Goal: Task Accomplishment & Management: Complete application form

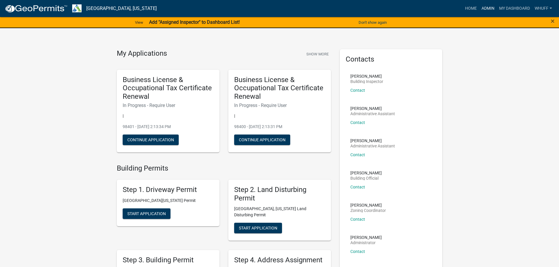
click at [491, 5] on link "Admin" at bounding box center [488, 8] width 18 height 11
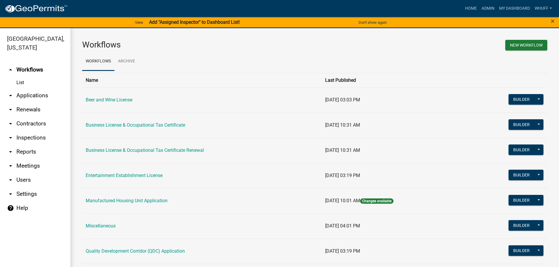
click at [31, 89] on link "arrow_drop_down Applications" at bounding box center [35, 96] width 70 height 14
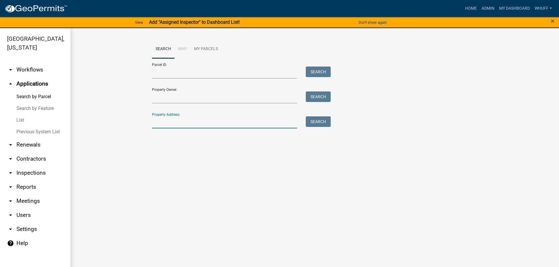
click at [207, 123] on input "Property Address:" at bounding box center [224, 123] width 145 height 12
click at [324, 125] on button "Search" at bounding box center [318, 122] width 25 height 11
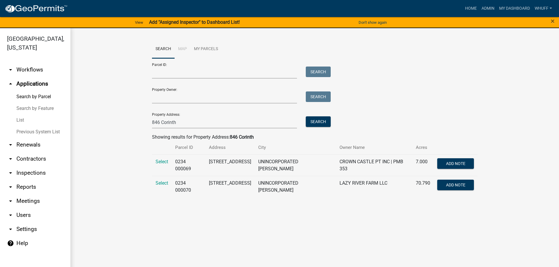
drag, startPoint x: 166, startPoint y: 163, endPoint x: 155, endPoint y: 157, distance: 12.1
click at [166, 163] on span "Select" at bounding box center [162, 162] width 13 height 6
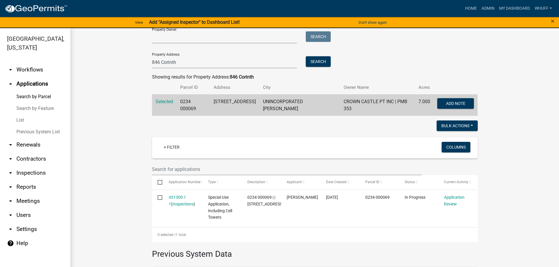
scroll to position [29, 0]
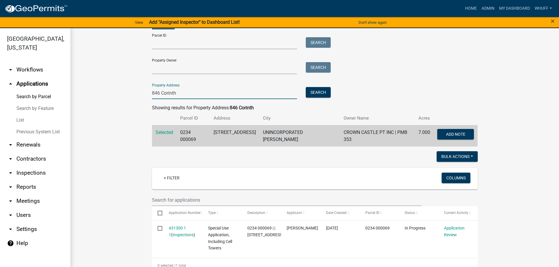
drag, startPoint x: 196, startPoint y: 94, endPoint x: 162, endPoint y: 89, distance: 35.0
click at [162, 89] on input "846 Corinth" at bounding box center [224, 93] width 145 height 12
type input "8"
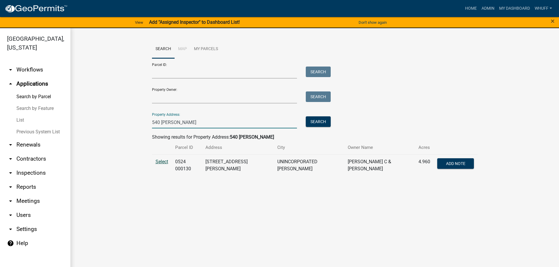
type input "540 Hunt"
click at [163, 159] on span "Select" at bounding box center [162, 162] width 13 height 6
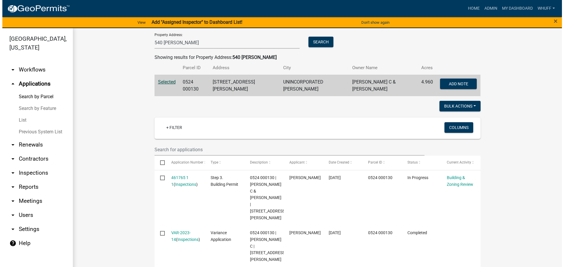
scroll to position [88, 0]
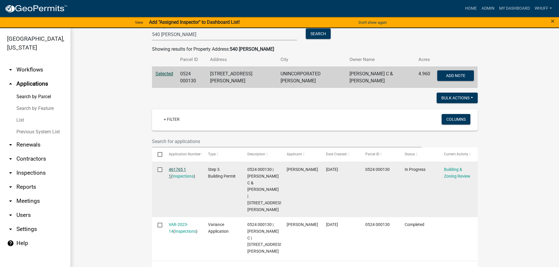
click at [178, 167] on link "461765 1 1" at bounding box center [177, 172] width 17 height 11
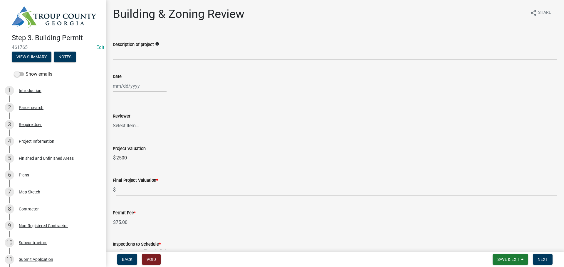
click at [121, 84] on div at bounding box center [140, 86] width 54 height 12
select select "8"
select select "2025"
click at [141, 135] on div "13" at bounding box center [137, 136] width 9 height 9
type input "08/13/2025"
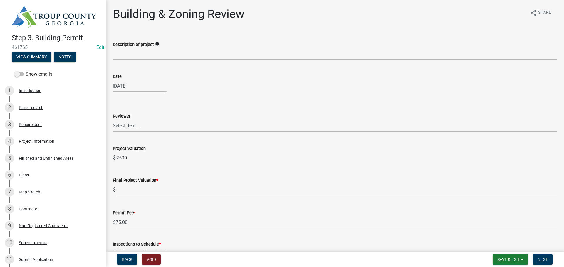
click at [141, 130] on select "Select Item... Ruth West William Huff Douglas Richardson Phillip Wesley Jenny P…" at bounding box center [335, 126] width 444 height 12
click at [113, 120] on select "Select Item... Ruth West William Huff Douglas Richardson Phillip Wesley Jenny P…" at bounding box center [335, 126] width 444 height 12
select select "ec505496-d33f-4aef-bd44-cae1c99a7413"
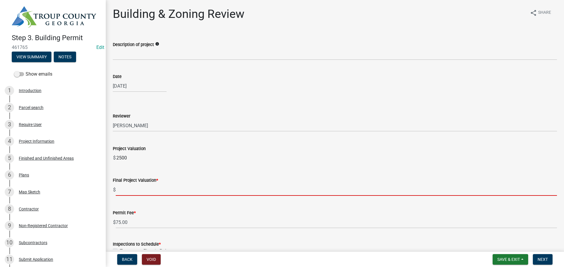
click at [148, 190] on input "text" at bounding box center [336, 190] width 441 height 12
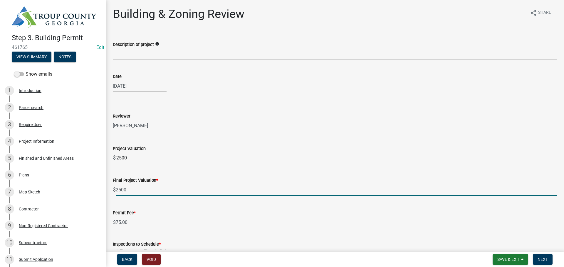
type input "2500"
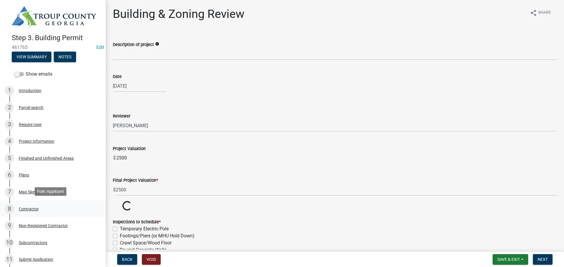
drag, startPoint x: 145, startPoint y: 225, endPoint x: 17, endPoint y: 215, distance: 128.4
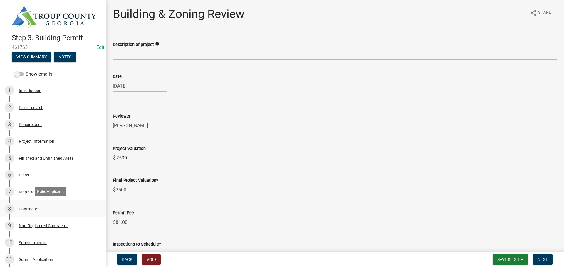
drag, startPoint x: 143, startPoint y: 224, endPoint x: 60, endPoint y: 213, distance: 83.0
click at [60, 213] on div "Step 3. Building Permit 461765 Edit View Summary Notes Show emails 1 Introducti…" at bounding box center [282, 133] width 564 height 267
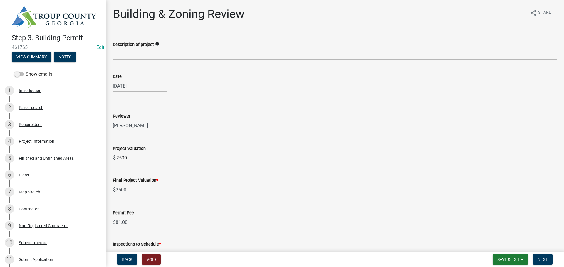
click at [187, 215] on div "Permit Fee" at bounding box center [335, 213] width 444 height 7
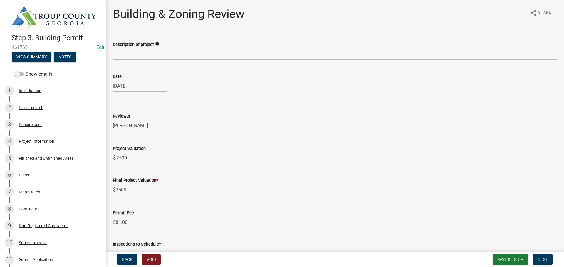
click at [188, 220] on input "81.00" at bounding box center [336, 223] width 441 height 12
type input "8"
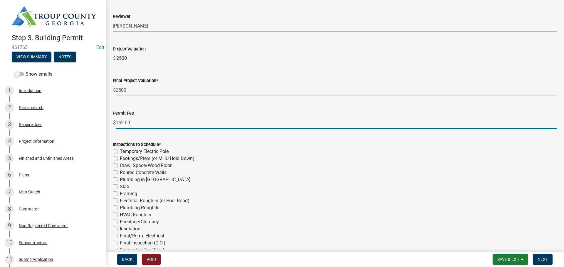
scroll to position [117, 0]
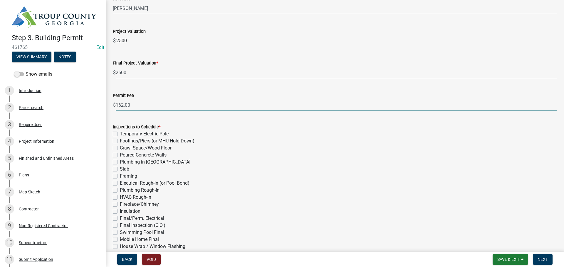
type input "162.00"
click at [164, 182] on label "Electrical Rough-In (or Pool Bond)" at bounding box center [155, 183] width 70 height 7
click at [124, 182] on input "Electrical Rough-In (or Pool Bond)" at bounding box center [122, 182] width 4 height 4
checkbox input "true"
checkbox input "false"
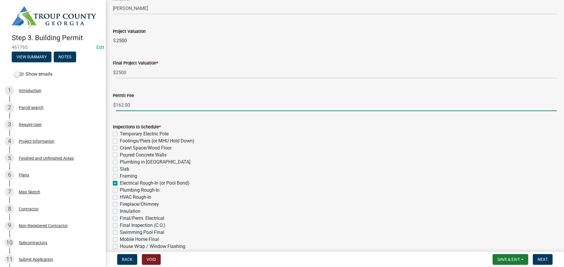
checkbox input "false"
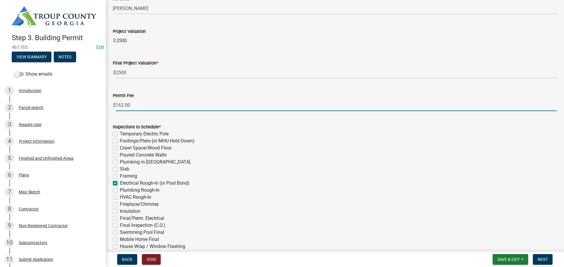
checkbox input "false"
checkbox input "true"
checkbox input "false"
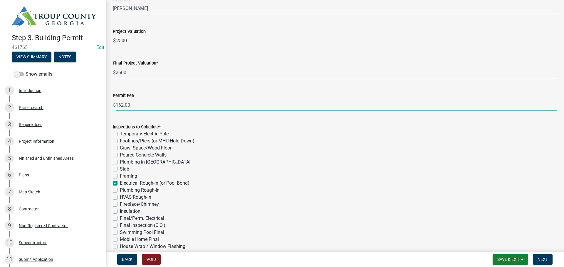
checkbox input "false"
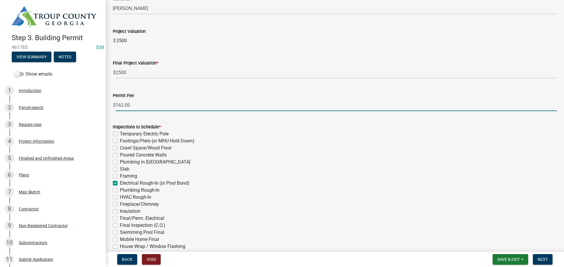
checkbox input "false"
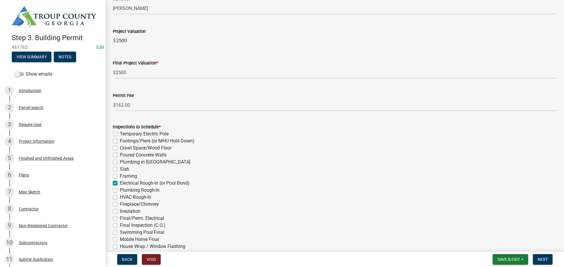
scroll to position [147, 0]
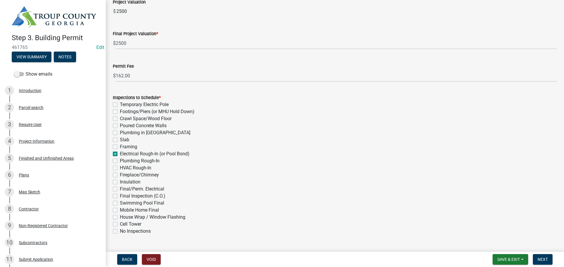
click at [156, 189] on label "Final/Perm. Electrical" at bounding box center [142, 189] width 44 height 7
click at [124, 189] on input "Final/Perm. Electrical" at bounding box center [122, 188] width 4 height 4
checkbox input "true"
checkbox input "false"
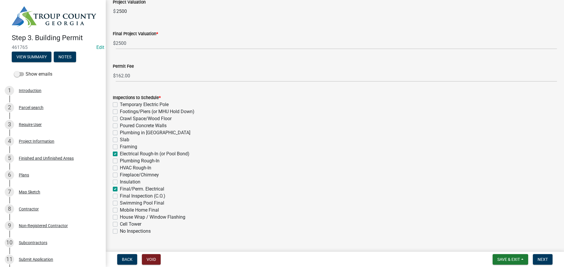
checkbox input "false"
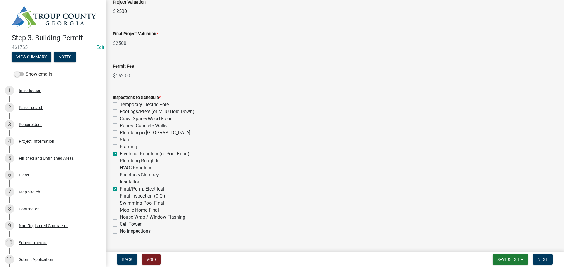
checkbox input "true"
checkbox input "false"
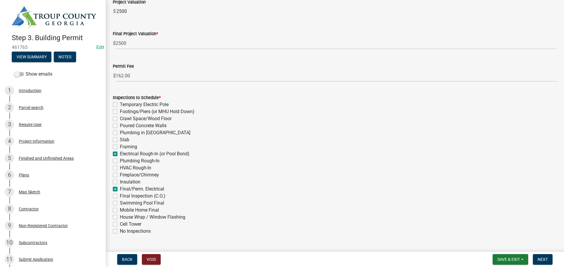
checkbox input "true"
checkbox input "false"
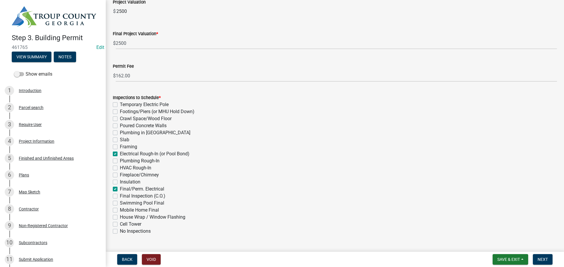
checkbox input "false"
click at [312, 195] on div "Final Inspection (C.O.)" at bounding box center [335, 196] width 444 height 7
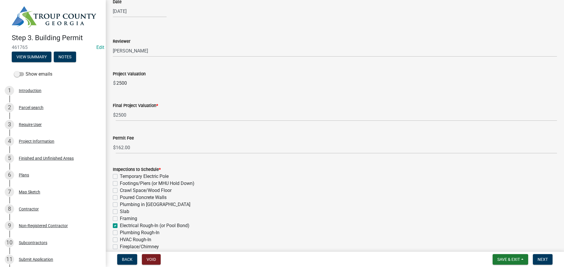
scroll to position [0, 0]
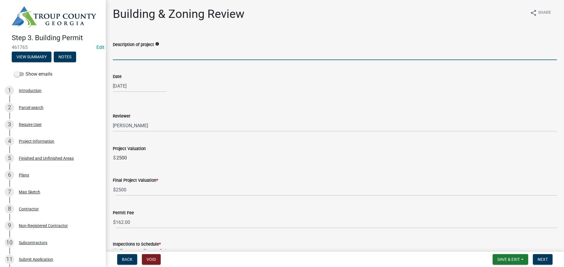
click at [155, 51] on input "Description of project" at bounding box center [335, 54] width 444 height 12
type input "P"
type input "0"
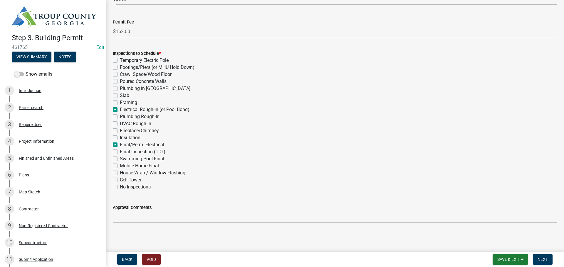
scroll to position [192, 0]
type input "200A service to metal shop building. Not for residential use."
click at [541, 257] on span "Next" at bounding box center [542, 259] width 10 height 5
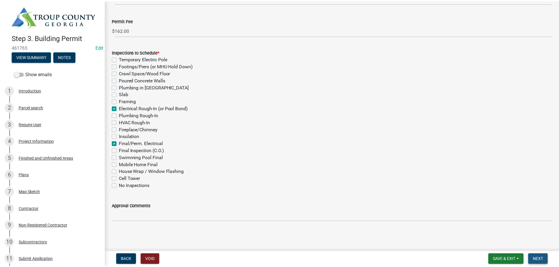
scroll to position [0, 0]
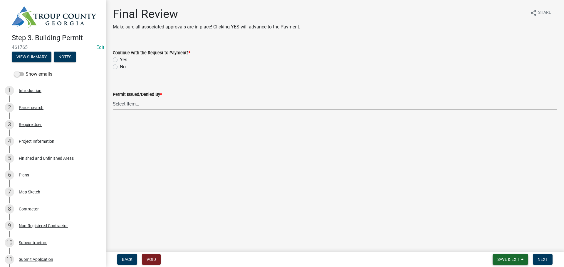
click at [504, 260] on span "Save & Exit" at bounding box center [508, 259] width 23 height 5
click at [494, 245] on button "Save & Exit" at bounding box center [504, 244] width 47 height 14
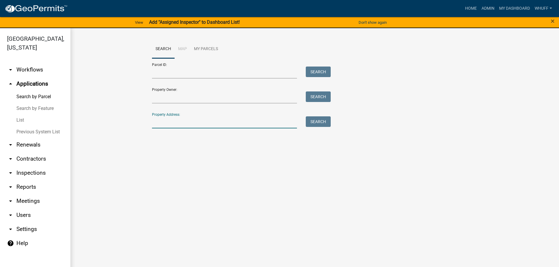
click at [181, 122] on input "Property Address:" at bounding box center [224, 123] width 145 height 12
click at [168, 73] on input "Parcel ID:" at bounding box center [224, 73] width 145 height 12
paste input "1. To ensure the requirements of ANSI/TIA and 2018 International Building Code …"
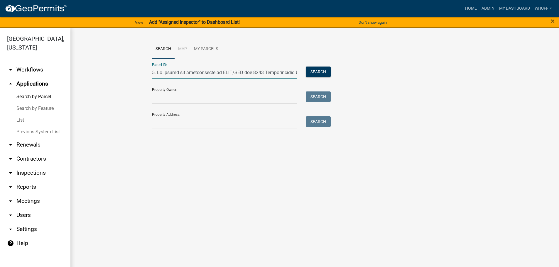
scroll to position [0, 3470]
type input "1. To ensure the requirements of ANSI/TIA and 2018 International Building Code …"
click at [179, 78] on input "Parcel ID:" at bounding box center [224, 73] width 145 height 12
type input "0371 000016"
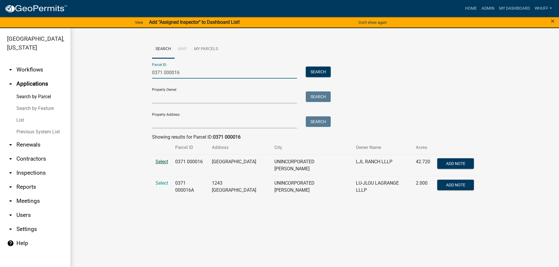
click at [161, 162] on span "Select" at bounding box center [162, 162] width 13 height 6
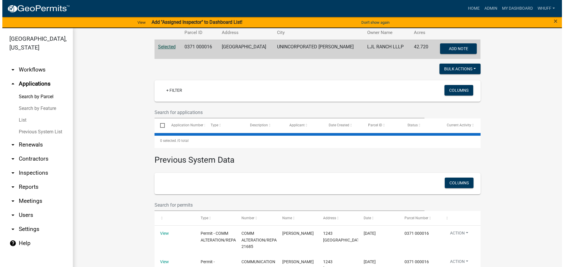
scroll to position [117, 0]
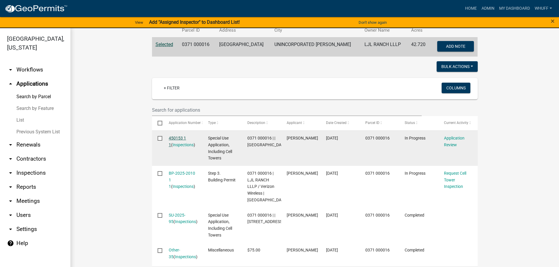
click at [178, 139] on link "450153 1 1" at bounding box center [177, 141] width 17 height 11
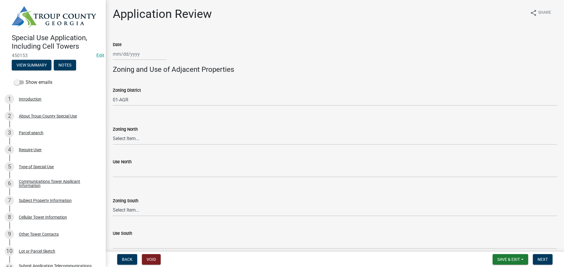
select select "8"
select select "2025"
click at [125, 53] on div "Jan Feb Mar Apr May Jun Jul Aug Sep Oct Nov Dec 1525 1526 1527 1528 1529 1530 1…" at bounding box center [140, 54] width 54 height 12
click at [137, 102] on div "13" at bounding box center [137, 104] width 9 height 9
type input "08/13/2025"
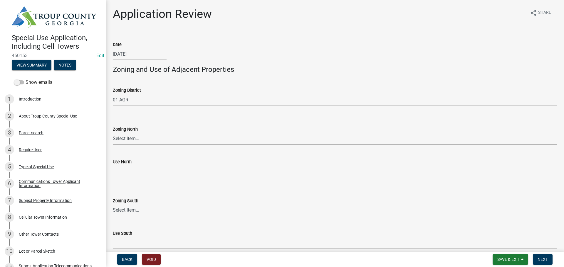
click at [153, 139] on select "Select Item... 01-AG 01-AGR 01-CRVP 01-GC 01-GI 01-LC 01-LR 01-LRR 01-MFR 01-MH…" at bounding box center [335, 139] width 444 height 12
click at [138, 139] on select "Select Item... 01-AG 01-AGR 01-CRVP 01-GC 01-GI 01-LC 01-LR 01-LRR 01-MFR 01-MH…" at bounding box center [335, 139] width 444 height 12
click at [113, 133] on select "Select Item... 01-AG 01-AGR 01-CRVP 01-GC 01-GI 01-LC 01-LR 01-LRR 01-MFR 01-MH…" at bounding box center [335, 139] width 444 height 12
select select "fd82bd28-0679-4057-be8a-2f422aabe3cb"
click at [135, 210] on select "Select Item... 01-AG 01-AGR 01-CRVP 01-GC 01-GI 01-LC 01-LR 01-LRR 01-MFR 01-MH…" at bounding box center [335, 211] width 444 height 12
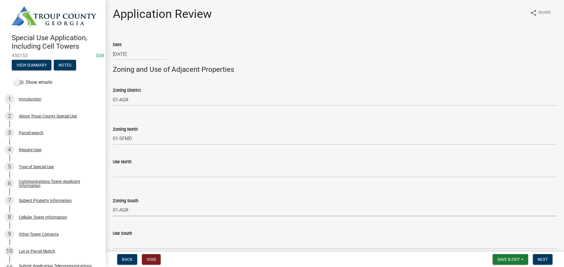
click at [113, 205] on select "Select Item... 01-AG 01-AGR 01-CRVP 01-GC 01-GI 01-LC 01-LR 01-LRR 01-MFR 01-MH…" at bounding box center [335, 211] width 444 height 12
select select "b3c2581d-c546-4f4d-8f95-d887a6dbf6b4"
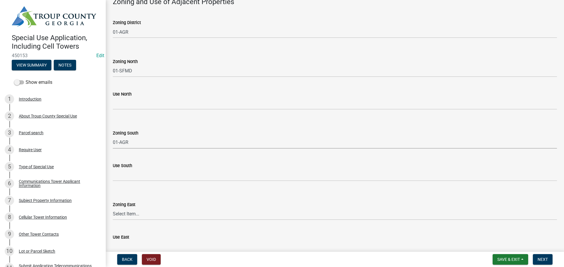
scroll to position [117, 0]
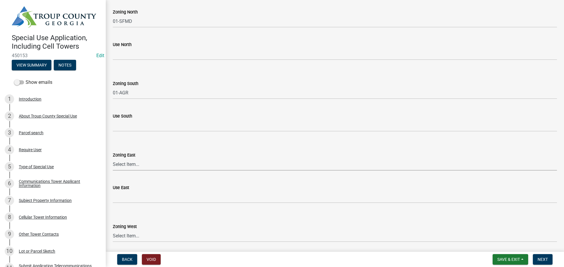
click at [136, 167] on select "Select Item... 01-AG 01-AGR 01-CRVP 01-GC 01-GI 01-LC 01-LR 01-LRR 01-MFR 01-MH…" at bounding box center [335, 165] width 444 height 12
click at [113, 159] on select "Select Item... 01-AG 01-AGR 01-CRVP 01-GC 01-GI 01-LC 01-LR 01-LRR 01-MFR 01-MH…" at bounding box center [335, 165] width 444 height 12
select select "b3c2581d-c546-4f4d-8f95-d887a6dbf6b4"
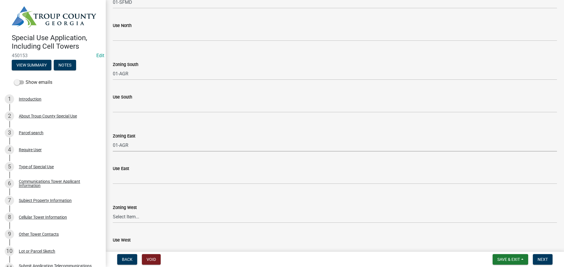
scroll to position [147, 0]
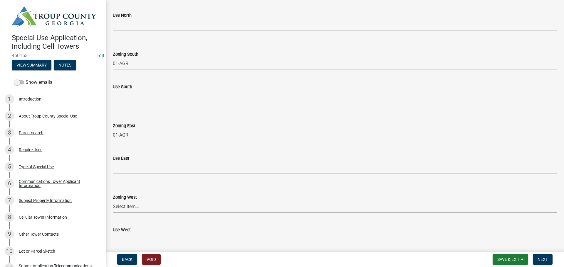
click at [146, 206] on select "Select Item... 01-AG 01-AGR 01-CRVP 01-GC 01-GI 01-LC 01-LR 01-LRR 01-MFR 01-MH…" at bounding box center [335, 207] width 444 height 12
click at [137, 209] on select "Select Item... 01-AG 01-AGR 01-CRVP 01-GC 01-GI 01-LC 01-LR 01-LRR 01-MFR 01-MH…" at bounding box center [335, 207] width 444 height 12
click at [113, 201] on select "Select Item... 01-AG 01-AGR 01-CRVP 01-GC 01-GI 01-LC 01-LR 01-LRR 01-MFR 01-MH…" at bounding box center [335, 207] width 444 height 12
select select "b3c2581d-c546-4f4d-8f95-d887a6dbf6b4"
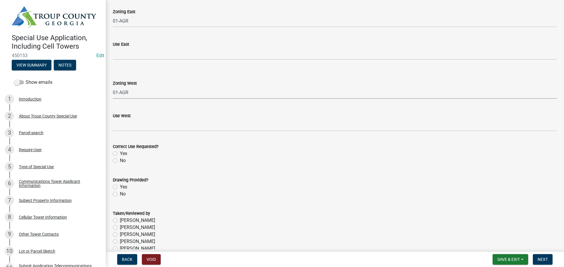
scroll to position [294, 0]
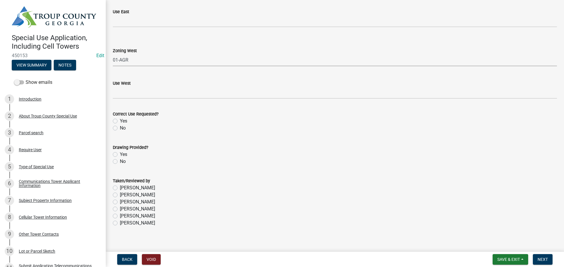
click at [120, 122] on label "Yes" at bounding box center [123, 121] width 7 height 7
click at [120, 122] on input "Yes" at bounding box center [122, 120] width 4 height 4
radio input "true"
click at [120, 155] on label "Yes" at bounding box center [123, 154] width 7 height 7
click at [120, 155] on input "Yes" at bounding box center [122, 153] width 4 height 4
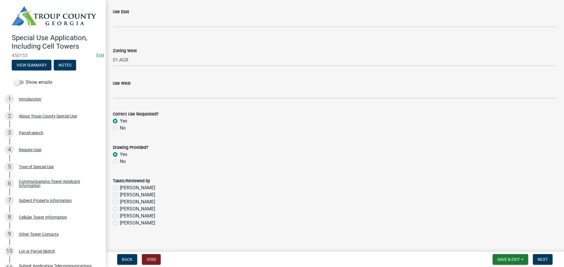
radio input "true"
click at [120, 197] on label "William Huff" at bounding box center [137, 195] width 35 height 7
click at [120, 196] on input "William Huff" at bounding box center [122, 194] width 4 height 4
radio input "true"
click at [355, 192] on div "William Huff" at bounding box center [335, 195] width 444 height 7
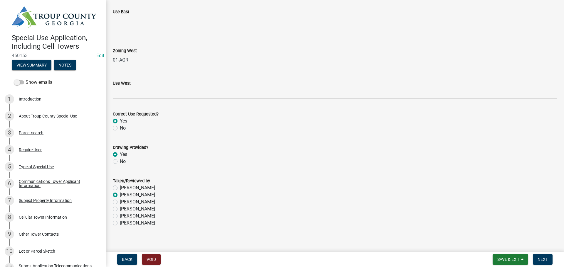
click at [368, 181] on div "Taken/Reviewed by" at bounding box center [335, 181] width 444 height 7
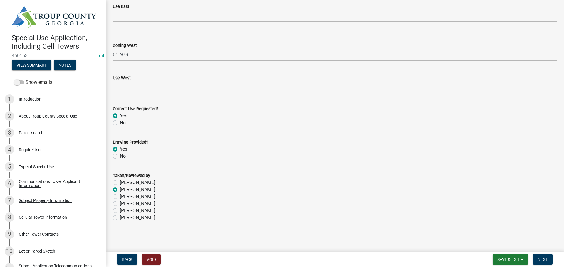
click at [368, 179] on div "Taken/Reviewed by" at bounding box center [335, 175] width 444 height 7
click at [542, 260] on span "Next" at bounding box center [542, 259] width 10 height 5
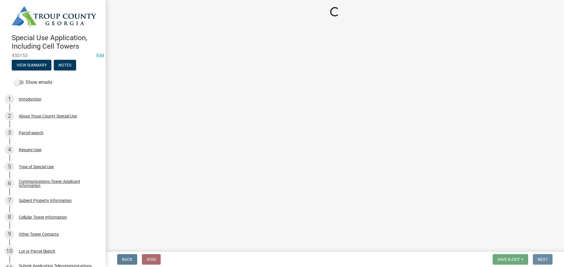
scroll to position [0, 0]
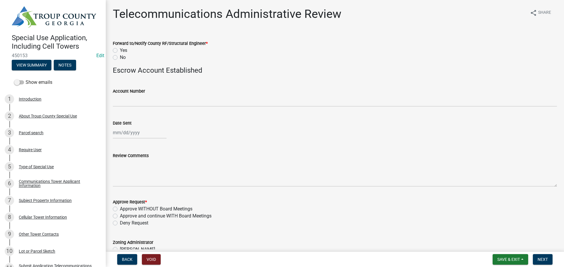
click at [120, 50] on label "Yes" at bounding box center [123, 50] width 7 height 7
click at [120, 50] on input "Yes" at bounding box center [122, 49] width 4 height 4
radio input "true"
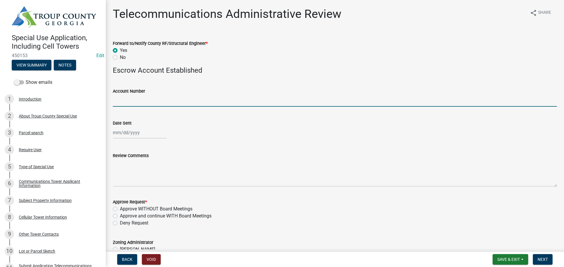
click at [139, 100] on input "Account Number" at bounding box center [335, 101] width 444 height 12
click at [242, 101] on input "Account TBD. Check (3086239) for ($425) forwarded to SonayConroy in Finance" at bounding box center [335, 101] width 444 height 12
type input "Account TBD. Check (3086239) for ($425) forwarded to Sonay Conroy in Finance"
select select "8"
select select "2025"
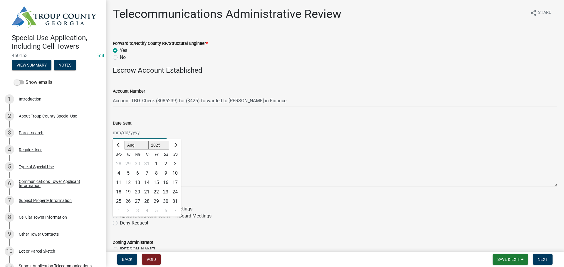
click at [142, 132] on div "Jan Feb Mar Apr May Jun Jul Aug Sep Oct Nov Dec 1525 1526 1527 1528 1529 1530 1…" at bounding box center [140, 133] width 54 height 12
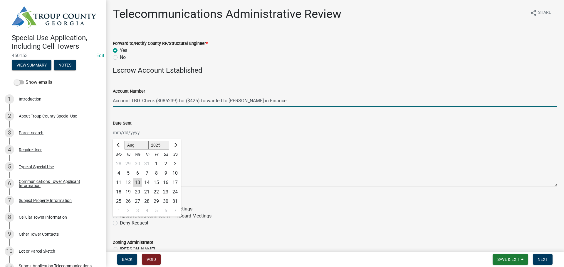
click at [241, 100] on input "Account TBD. Check (3086239) for ($425) forwarded to Sonay Conroy in Finance" at bounding box center [335, 101] width 444 height 12
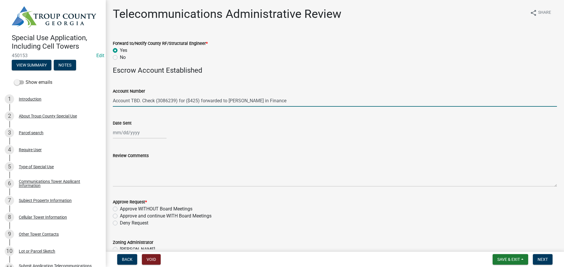
type input "Account TBD. Check (3086239) for ($425) forwarded to Sonya Conroy in Finance"
select select "8"
select select "2025"
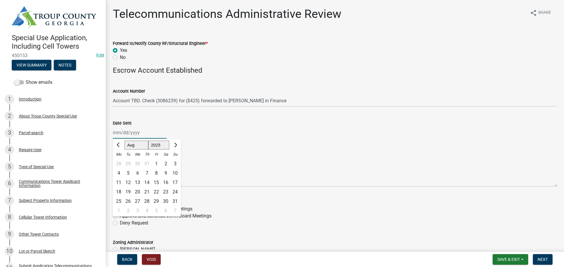
click at [122, 133] on div "Jan Feb Mar Apr May Jun Jul Aug Sep Oct Nov Dec 1525 1526 1527 1528 1529 1530 1…" at bounding box center [140, 133] width 54 height 12
click at [117, 144] on button "Previous month" at bounding box center [118, 145] width 7 height 9
select select "7"
click at [127, 183] on div "15" at bounding box center [127, 182] width 9 height 9
type input "07/15/2025"
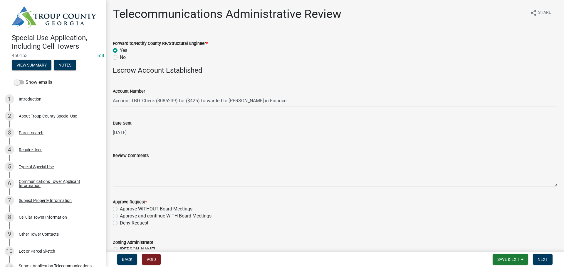
click at [179, 208] on label "Approve WITHOUT Board Meetings" at bounding box center [156, 209] width 73 height 7
click at [124, 208] on input "Approve WITHOUT Board Meetings" at bounding box center [122, 208] width 4 height 4
radio input "true"
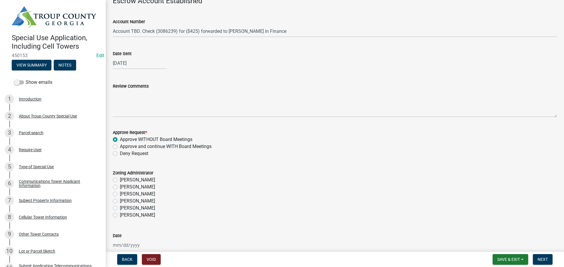
scroll to position [88, 0]
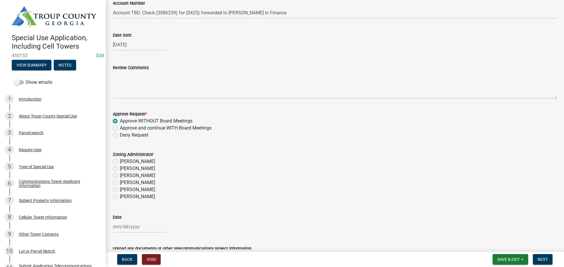
click at [133, 161] on label "Ruth West" at bounding box center [137, 161] width 35 height 7
click at [124, 161] on input "Ruth West" at bounding box center [122, 160] width 4 height 4
radio input "true"
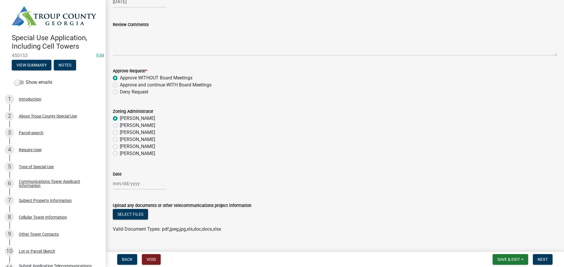
scroll to position [143, 0]
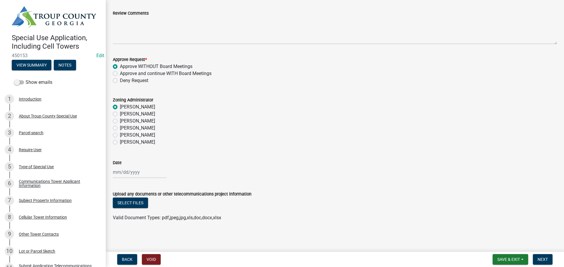
click at [127, 173] on div at bounding box center [140, 172] width 54 height 12
select select "8"
select select "2025"
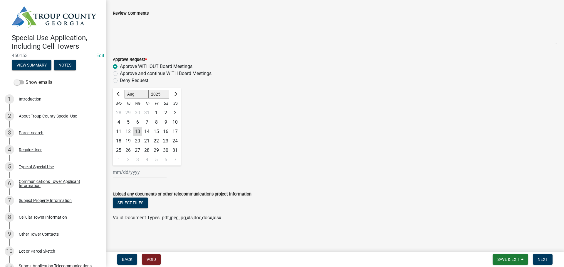
click at [138, 132] on div "13" at bounding box center [137, 131] width 9 height 9
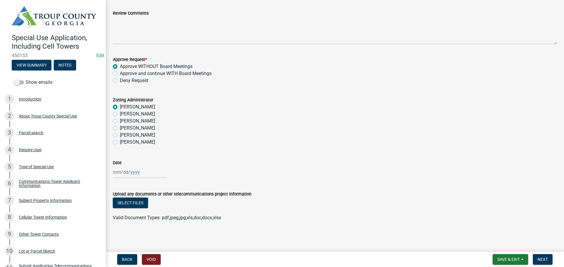
type input "08/13/2025"
click at [131, 114] on label "William Huff" at bounding box center [137, 114] width 35 height 7
click at [124, 114] on input "William Huff" at bounding box center [122, 113] width 4 height 4
radio input "true"
click at [129, 109] on label "Ruth West" at bounding box center [137, 107] width 35 height 7
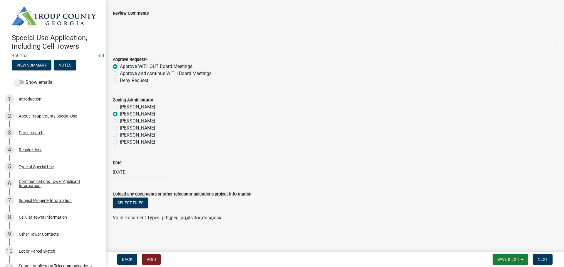
click at [124, 107] on input "Ruth West" at bounding box center [122, 106] width 4 height 4
radio input "true"
click at [134, 203] on button "Select files" at bounding box center [130, 203] width 35 height 11
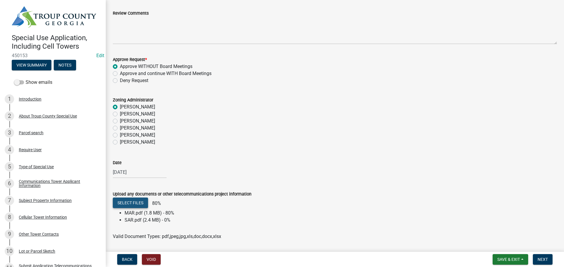
click at [141, 201] on button "Select files" at bounding box center [130, 203] width 35 height 11
click at [363, 167] on div "08/13/2025" at bounding box center [335, 172] width 444 height 12
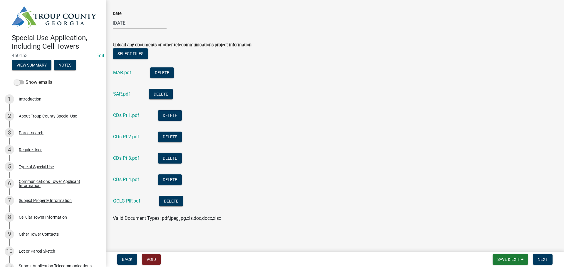
scroll to position [293, 0]
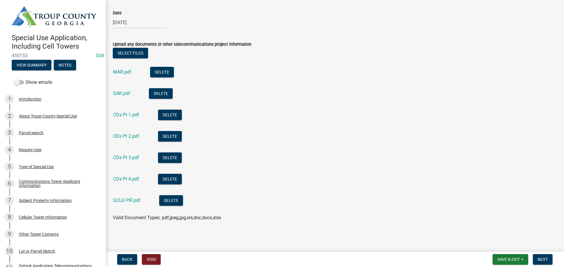
click at [345, 146] on li "CDs Pt 2.pdf Delete" at bounding box center [335, 137] width 444 height 21
click at [548, 259] on button "Next" at bounding box center [542, 260] width 20 height 11
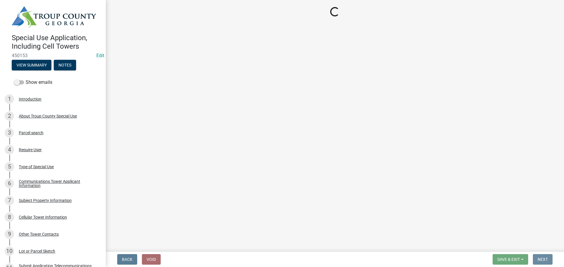
scroll to position [0, 0]
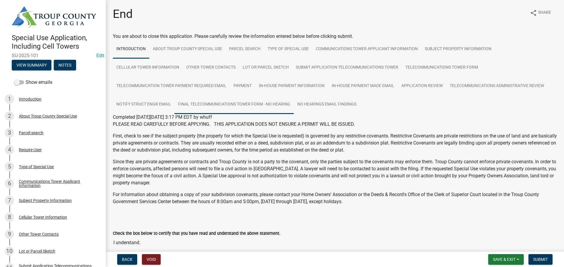
click at [250, 100] on link "Final Telecommunications Tower Form - No Hearing" at bounding box center [233, 104] width 119 height 19
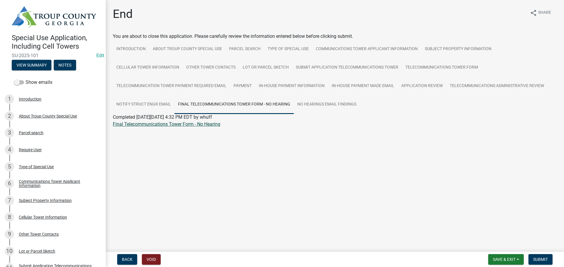
click at [181, 127] on link "Final Telecommunications Tower Form - No Hearing" at bounding box center [166, 125] width 107 height 6
